Goal: Information Seeking & Learning: Learn about a topic

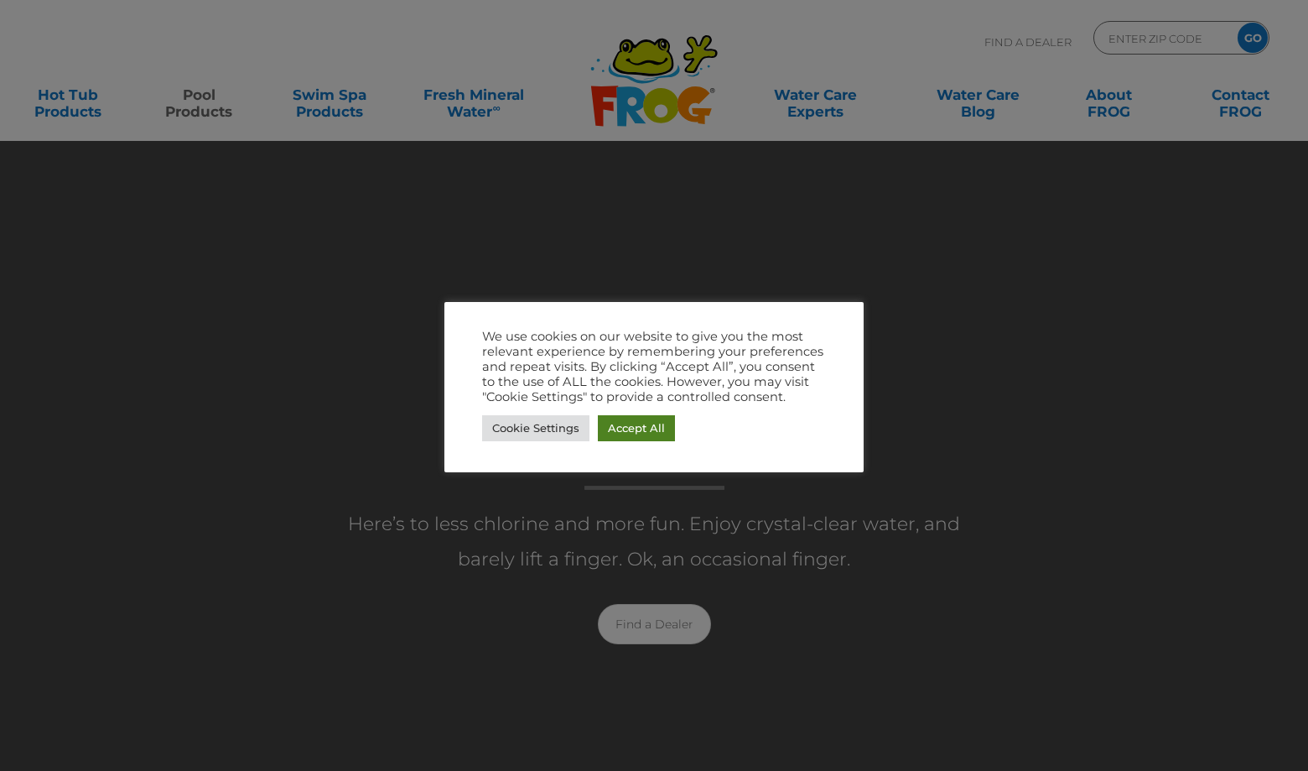
click at [624, 424] on link "Accept All" at bounding box center [636, 428] width 77 height 26
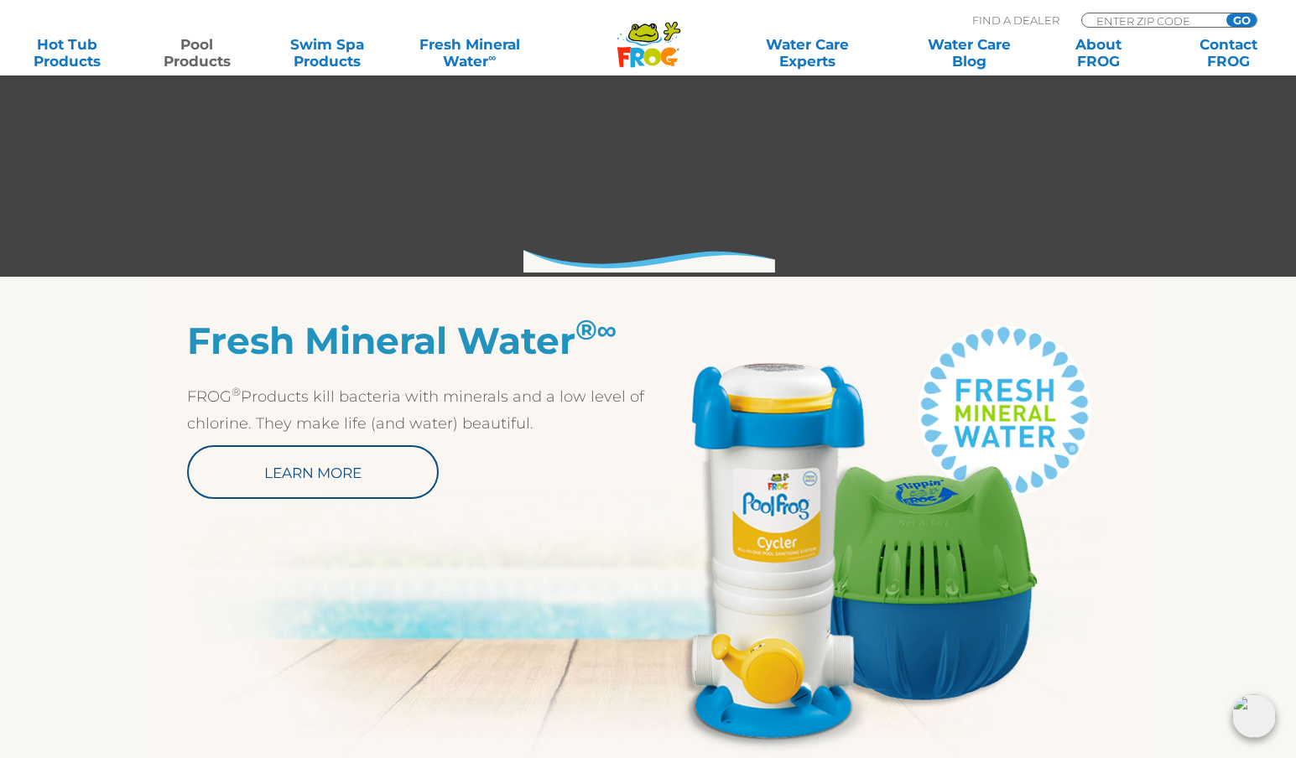
scroll to position [697, 0]
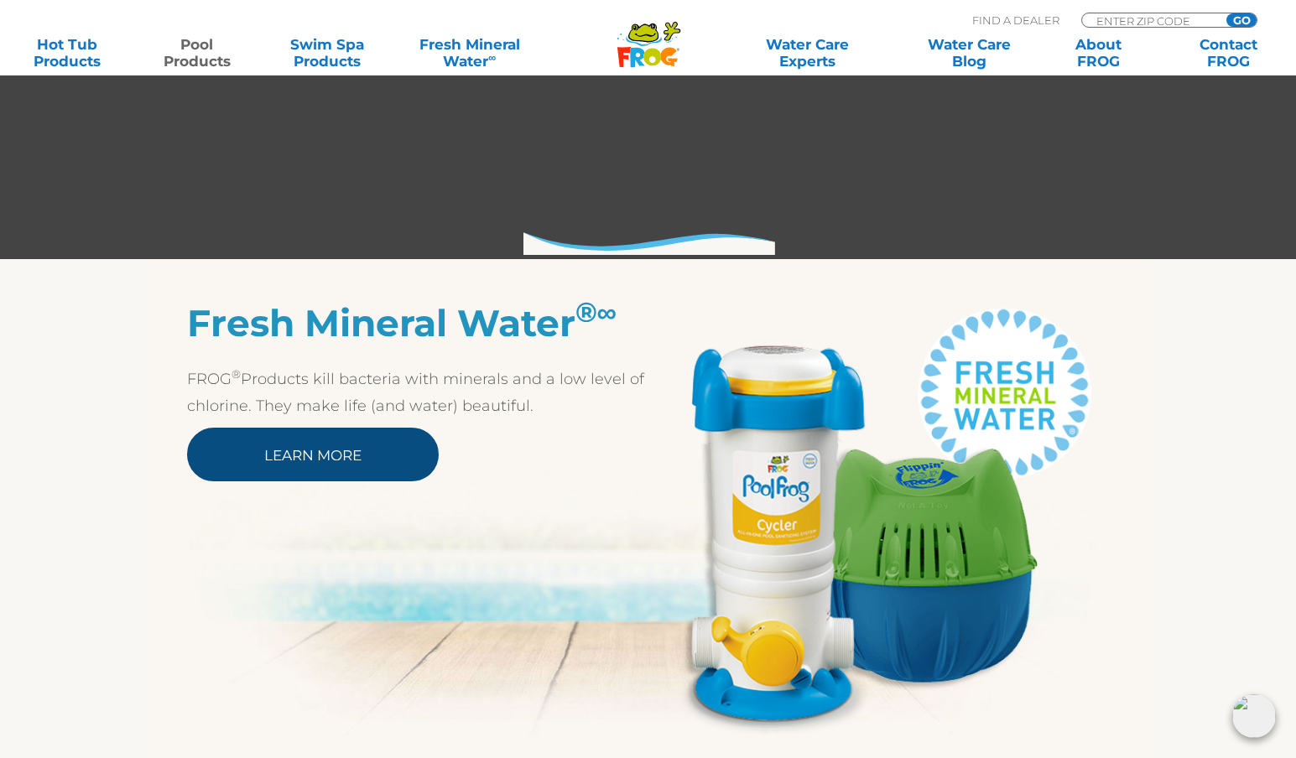
click at [380, 444] on link "Learn More" at bounding box center [313, 455] width 252 height 54
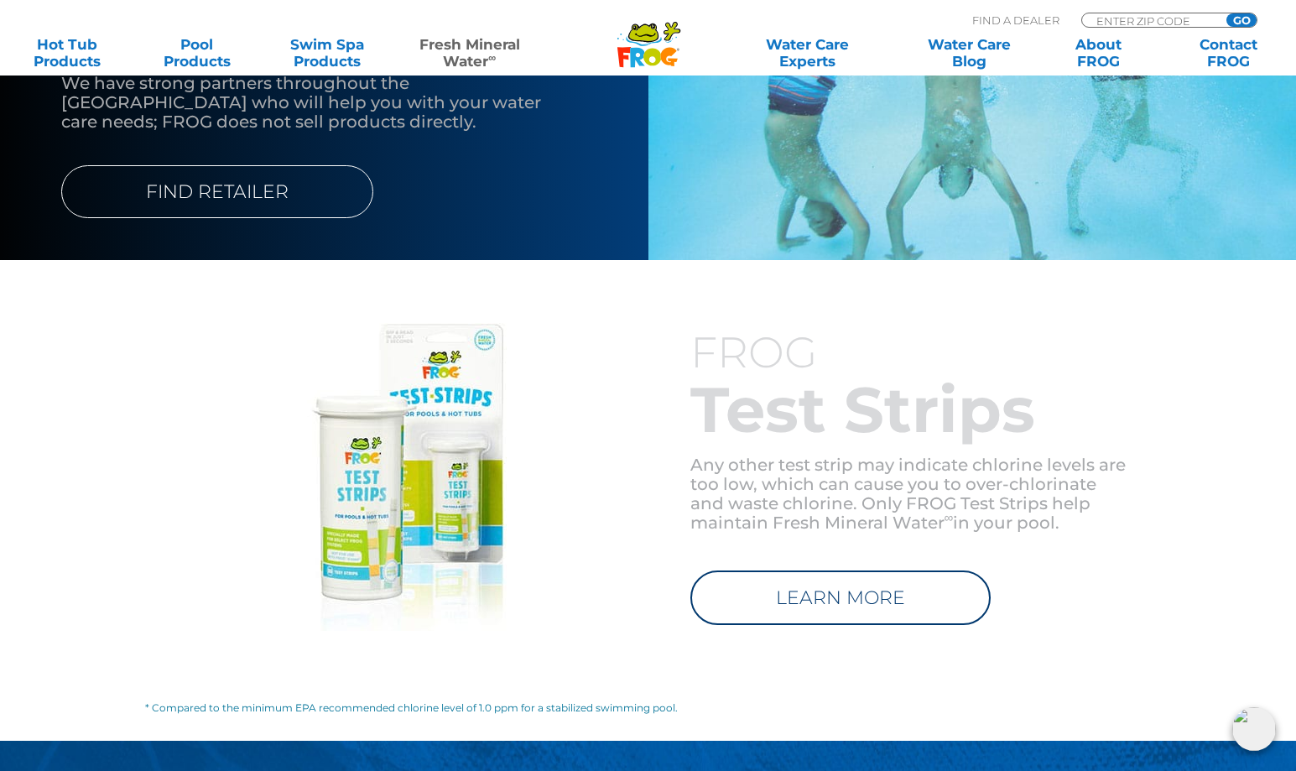
scroll to position [2264, 0]
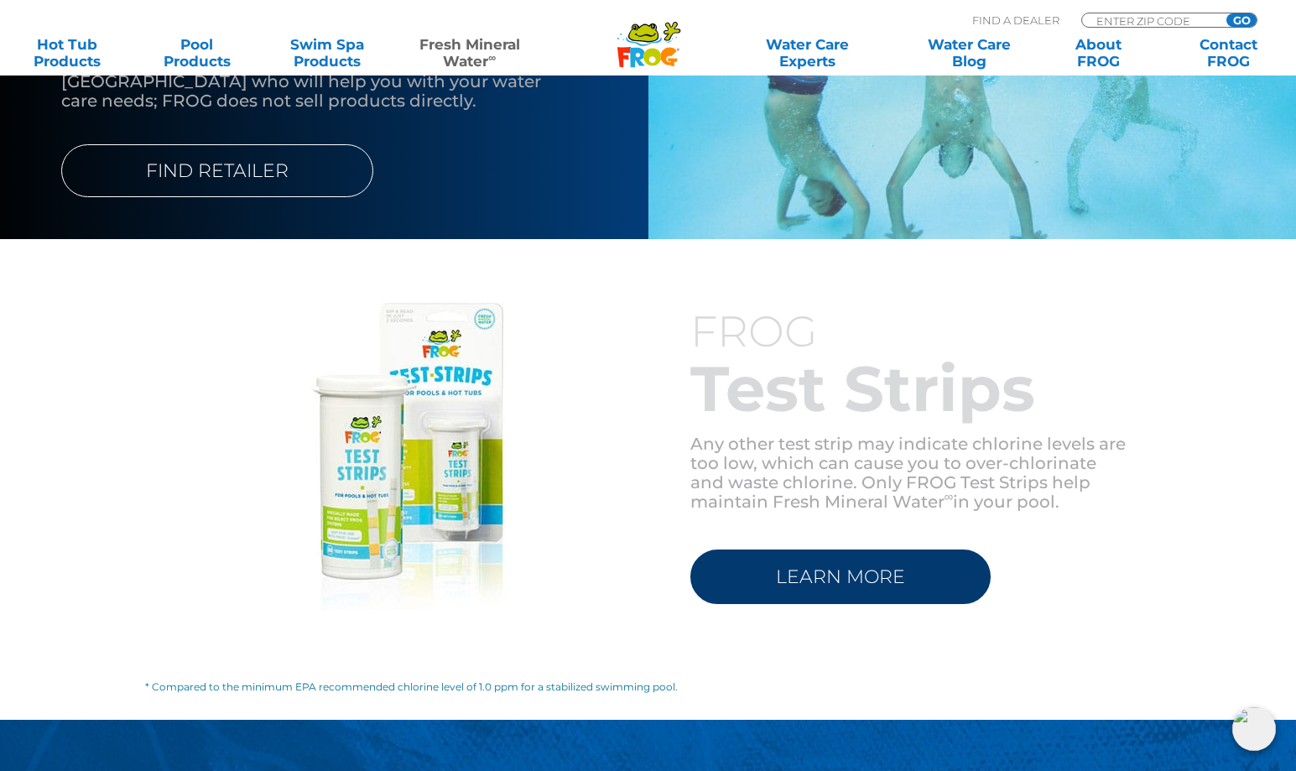
click at [761, 572] on link "LEARN MORE" at bounding box center [840, 576] width 300 height 55
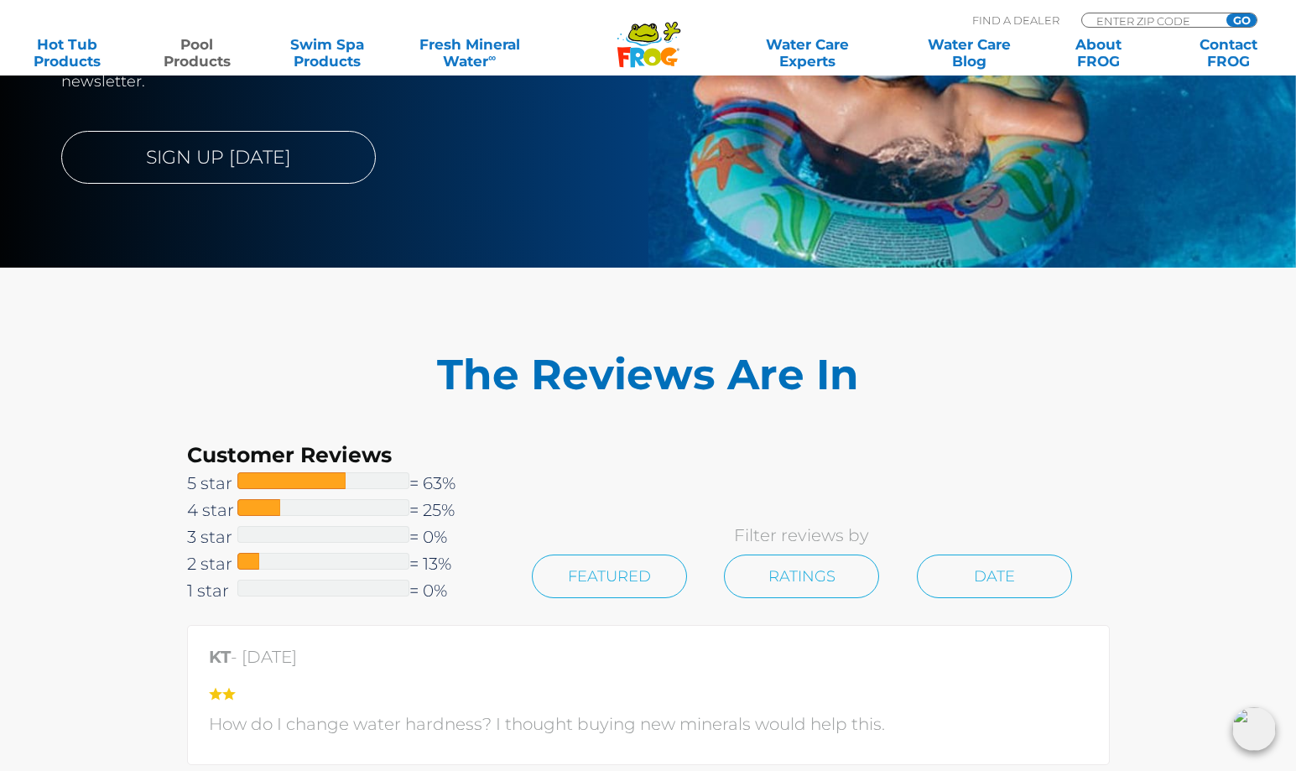
scroll to position [3354, 0]
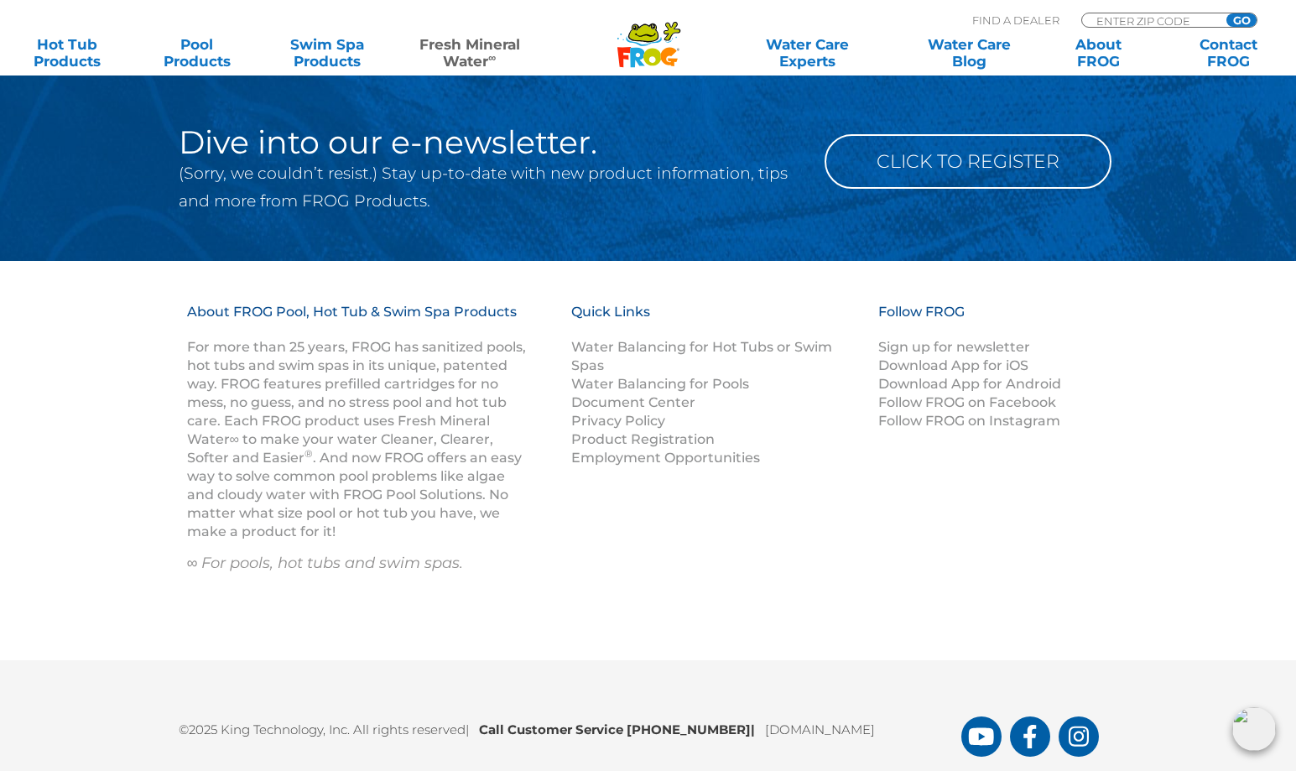
scroll to position [2975, 0]
